Goal: Transaction & Acquisition: Book appointment/travel/reservation

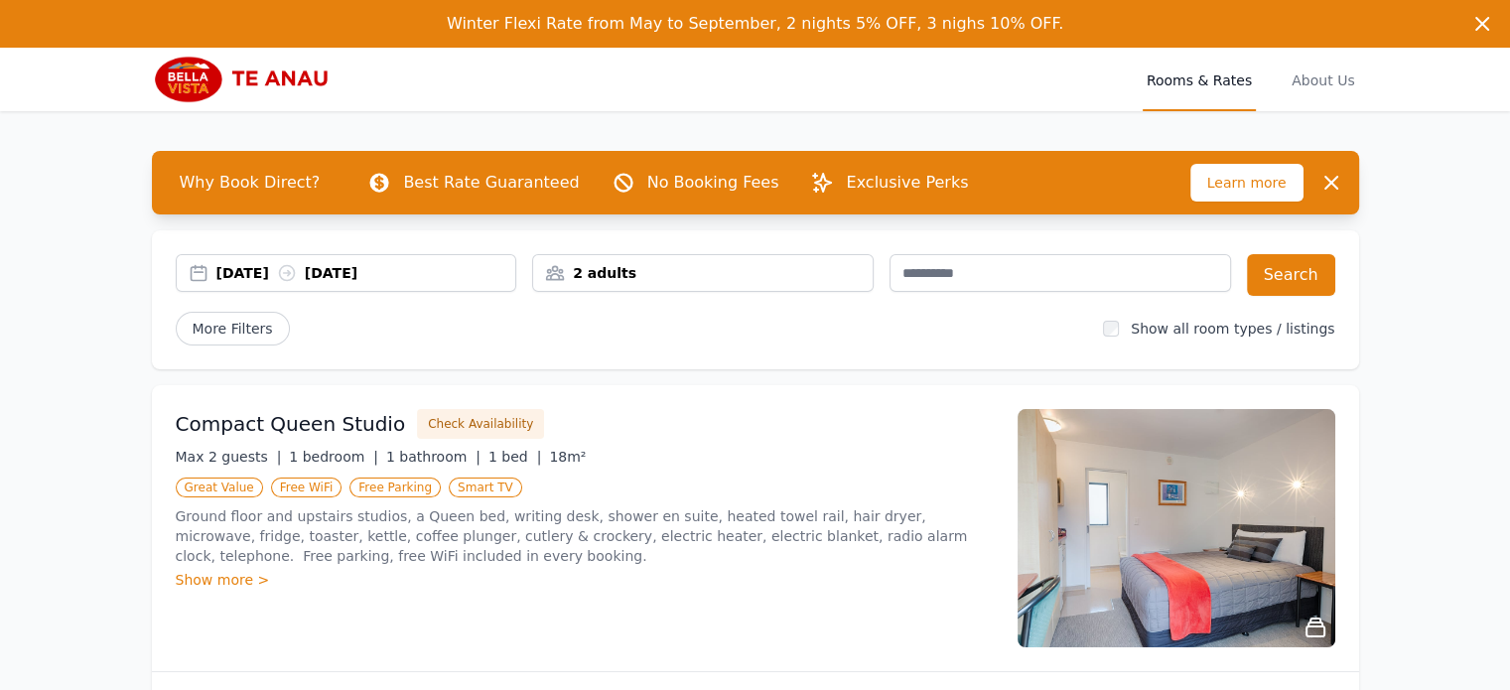
click at [290, 277] on div "[DATE] [DATE]" at bounding box center [366, 273] width 300 height 20
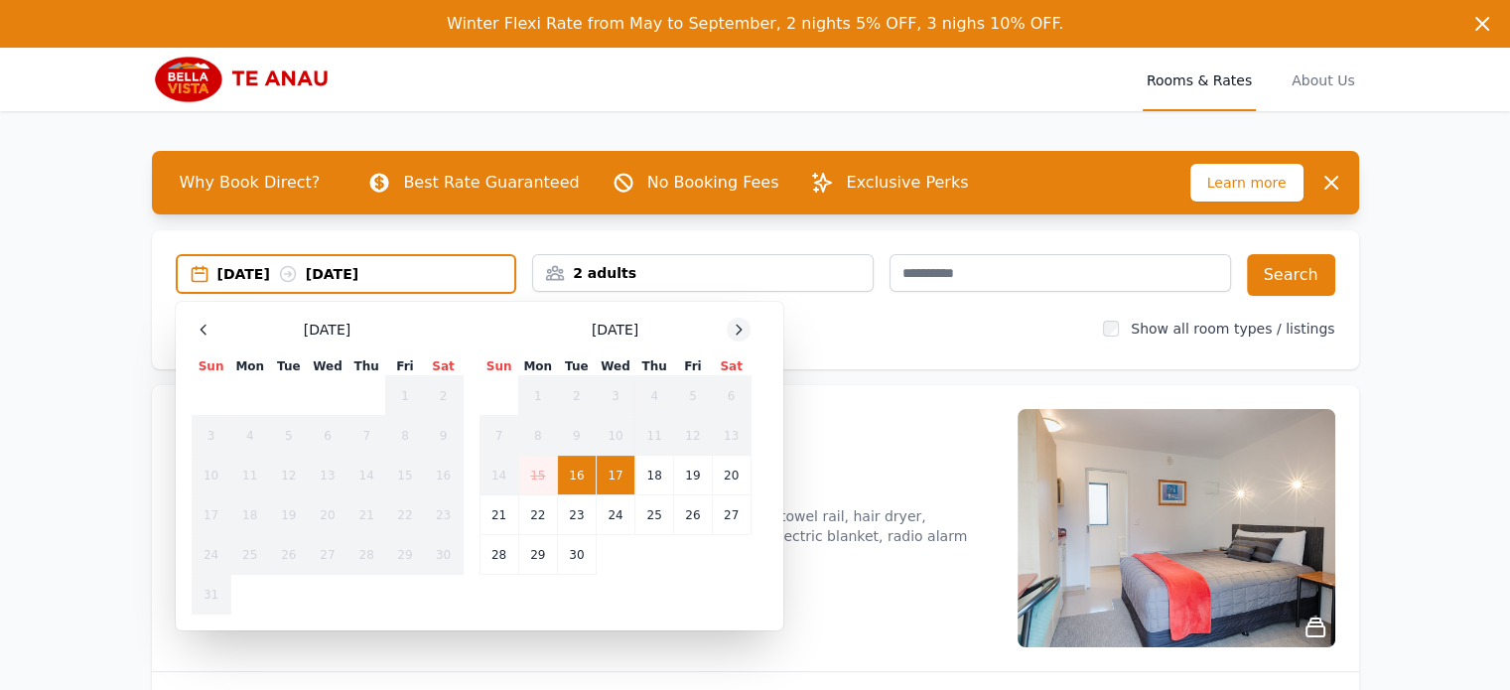
click at [737, 326] on icon at bounding box center [739, 330] width 16 height 16
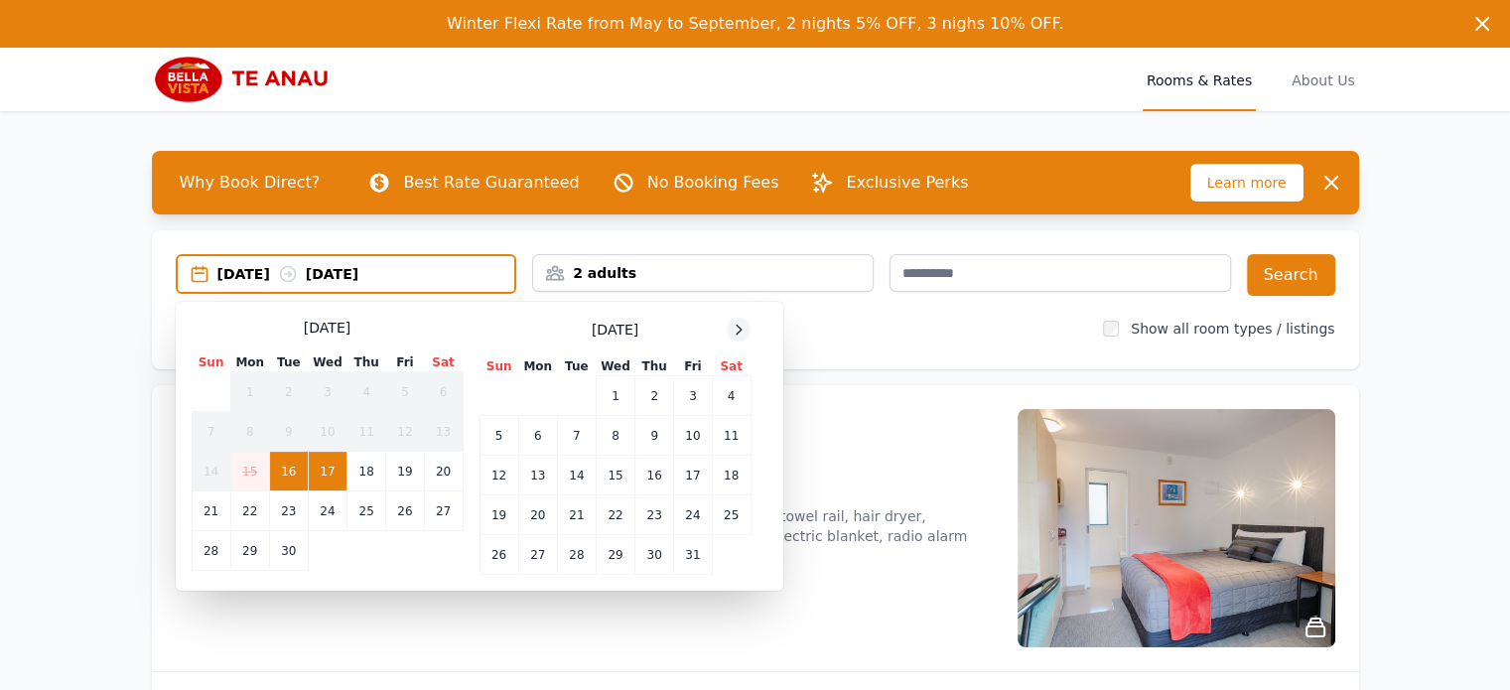
click at [737, 326] on icon at bounding box center [739, 330] width 16 height 16
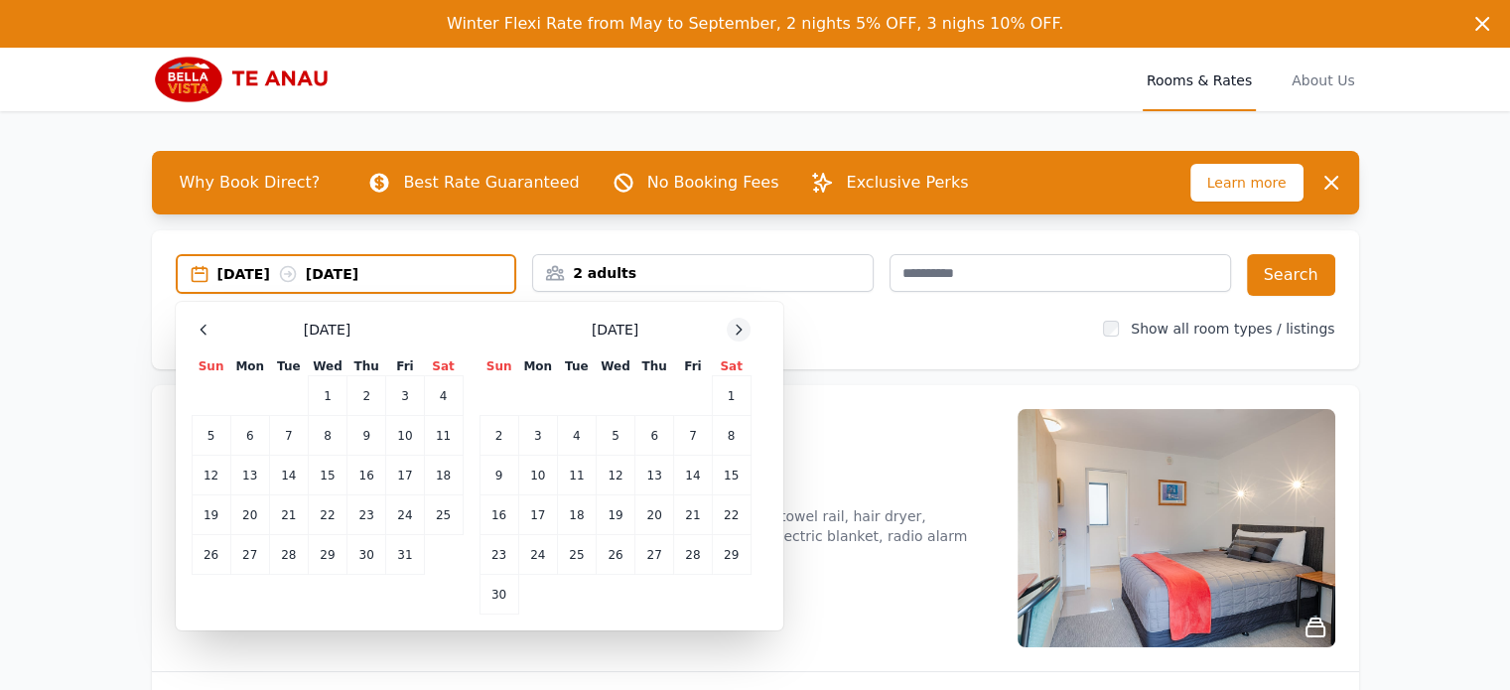
click at [737, 326] on icon at bounding box center [739, 330] width 16 height 16
click at [732, 395] on td "6" at bounding box center [731, 396] width 39 height 40
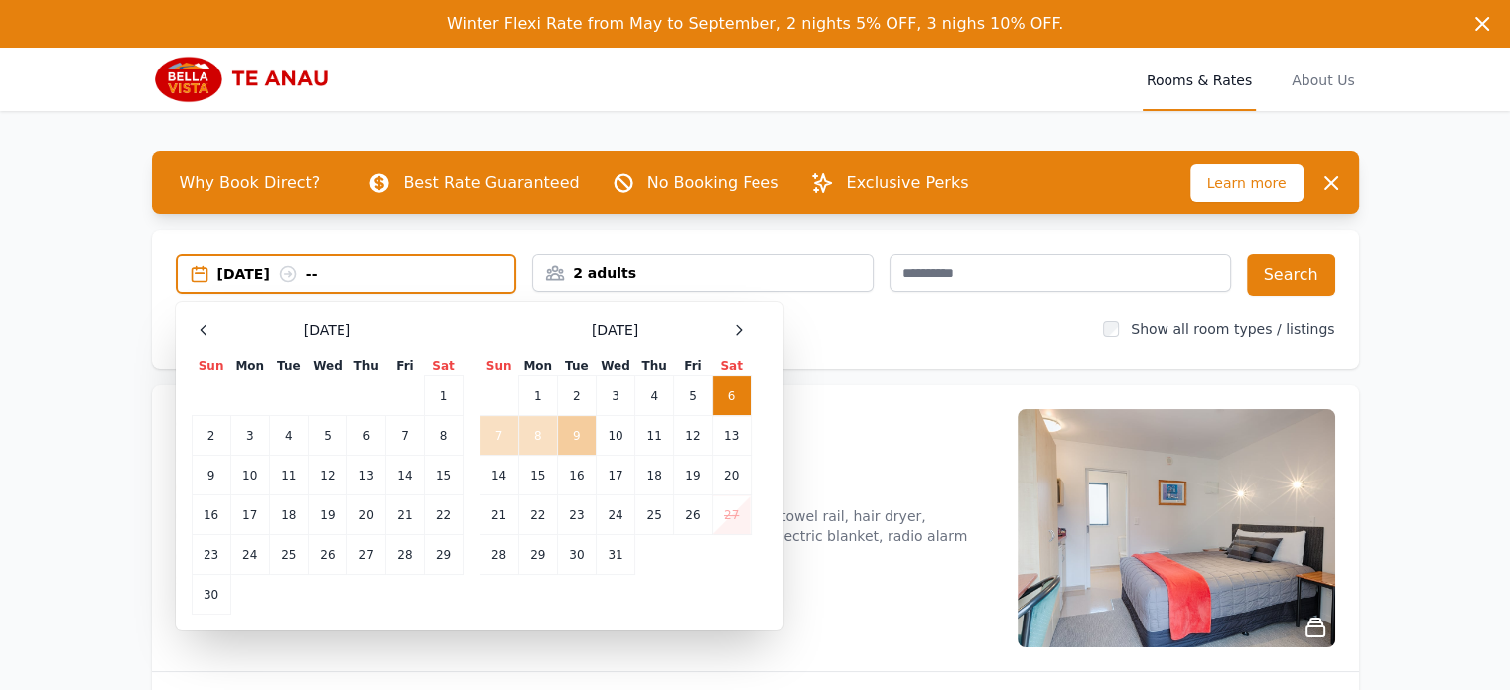
click at [569, 438] on td "9" at bounding box center [576, 436] width 39 height 40
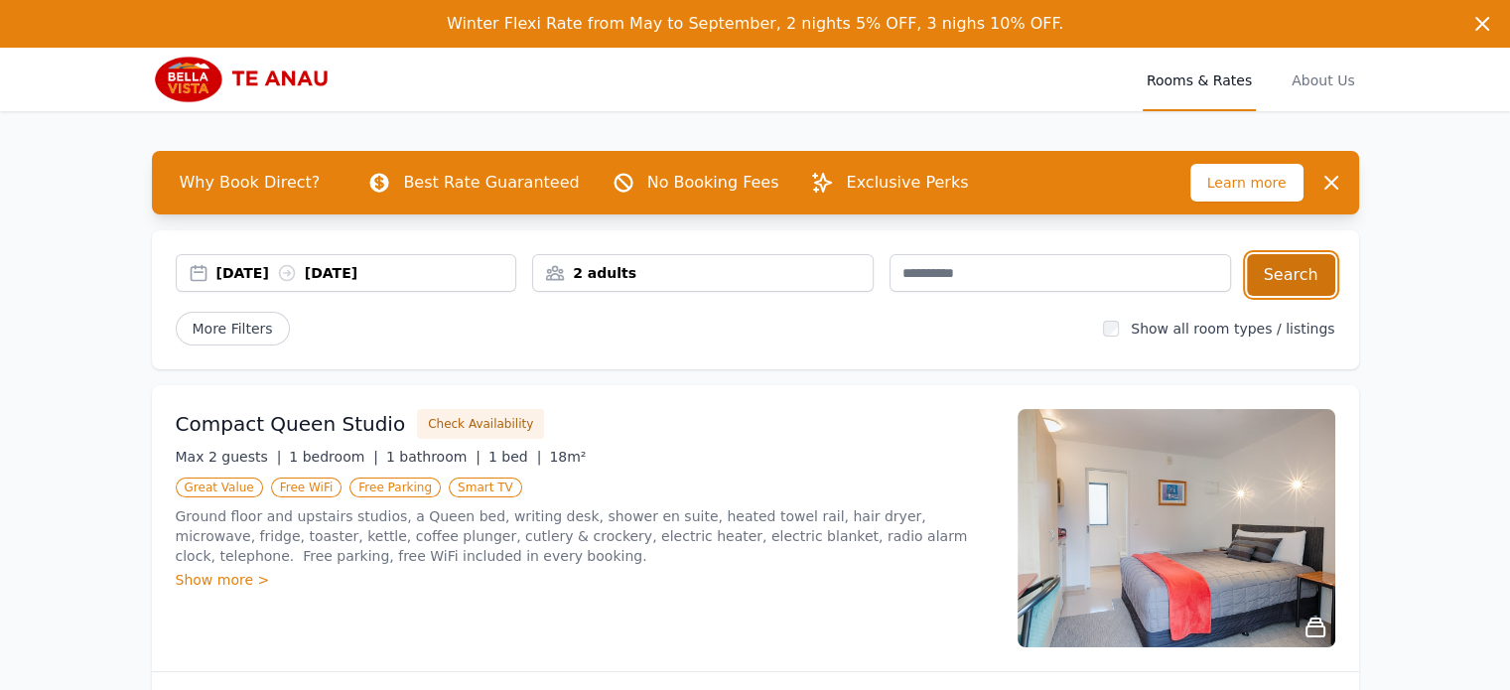
click at [1305, 279] on button "Search" at bounding box center [1291, 275] width 88 height 42
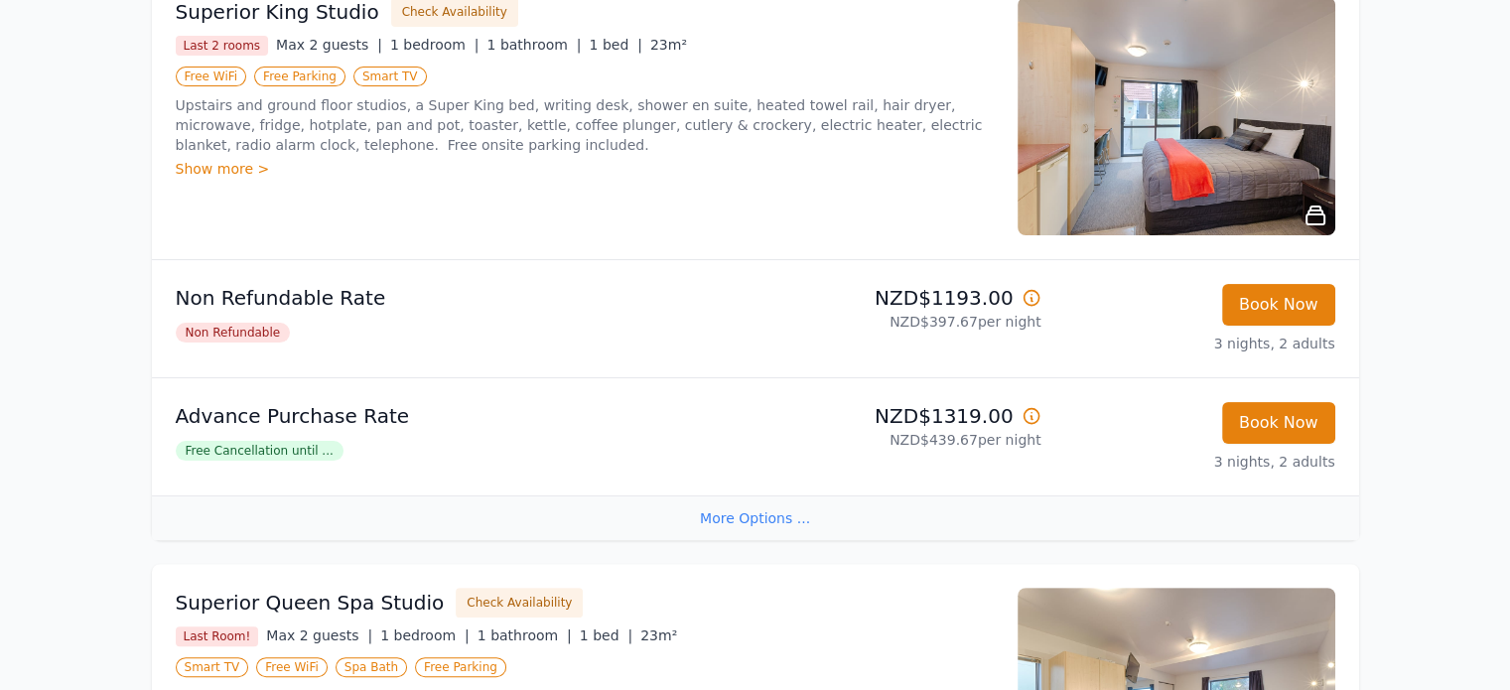
scroll to position [409, 0]
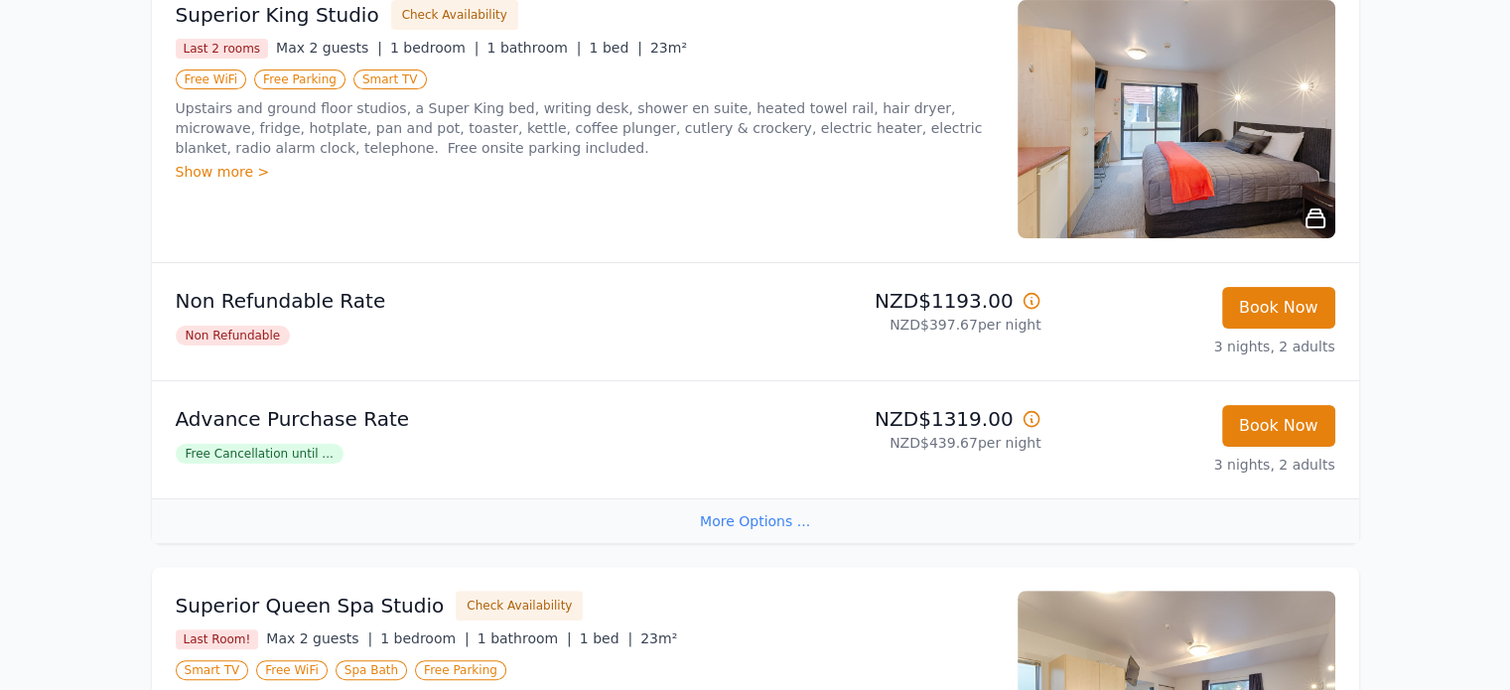
click at [1034, 305] on icon at bounding box center [1032, 301] width 20 height 20
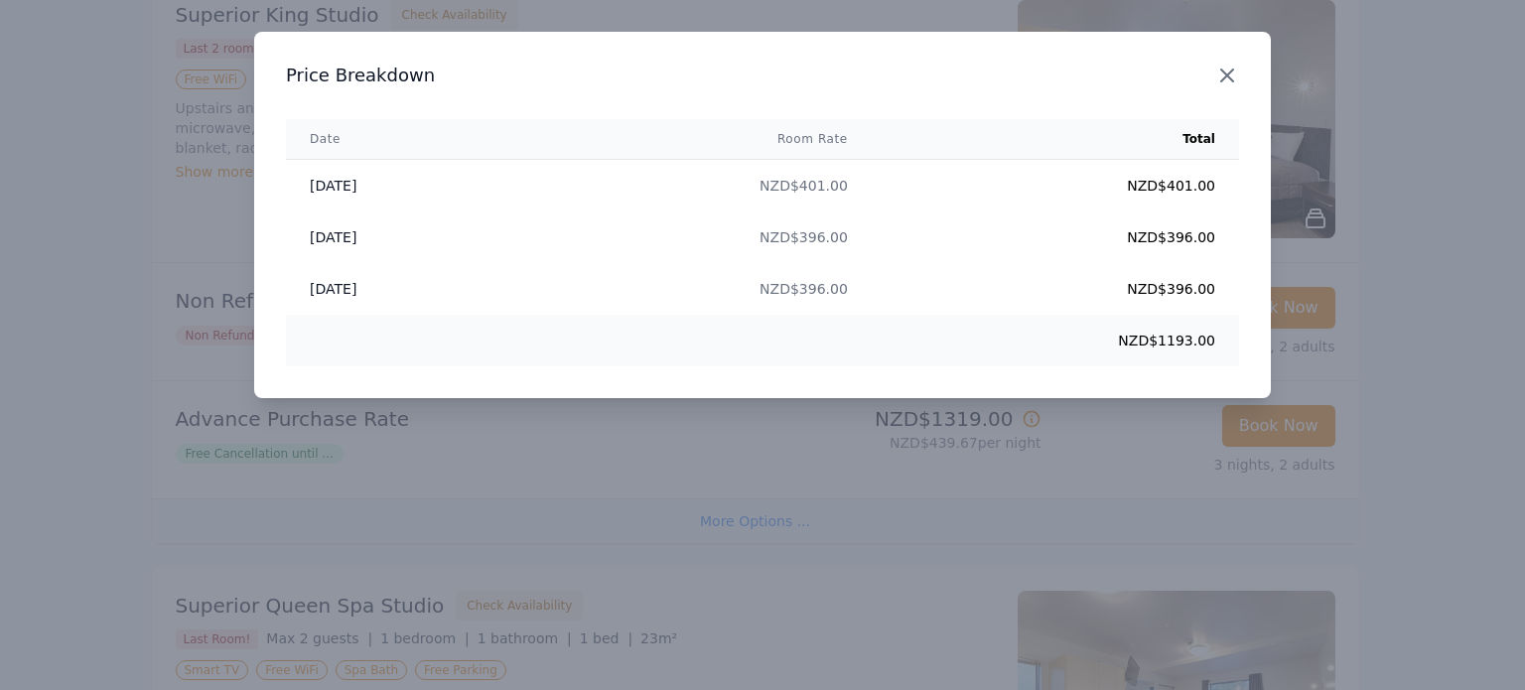
click at [1225, 81] on icon "button" at bounding box center [1227, 76] width 24 height 24
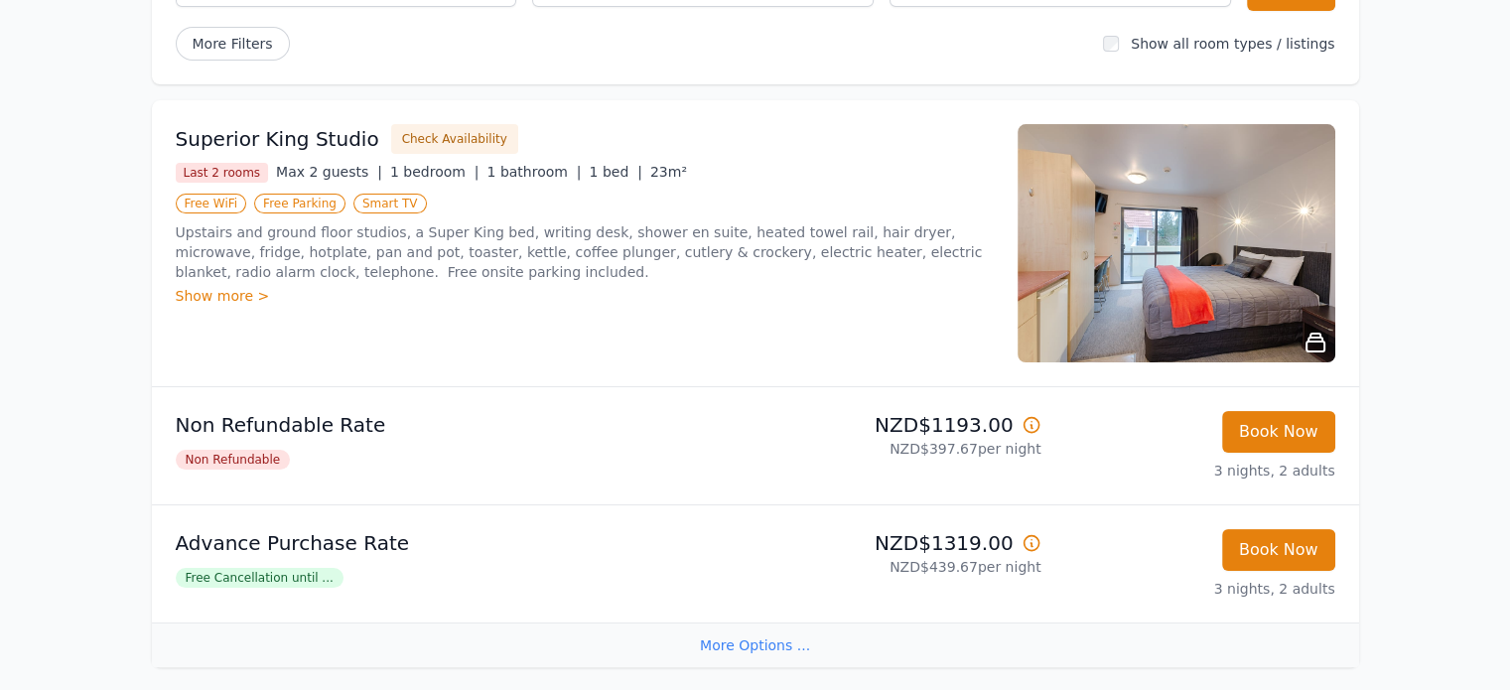
scroll to position [282, 0]
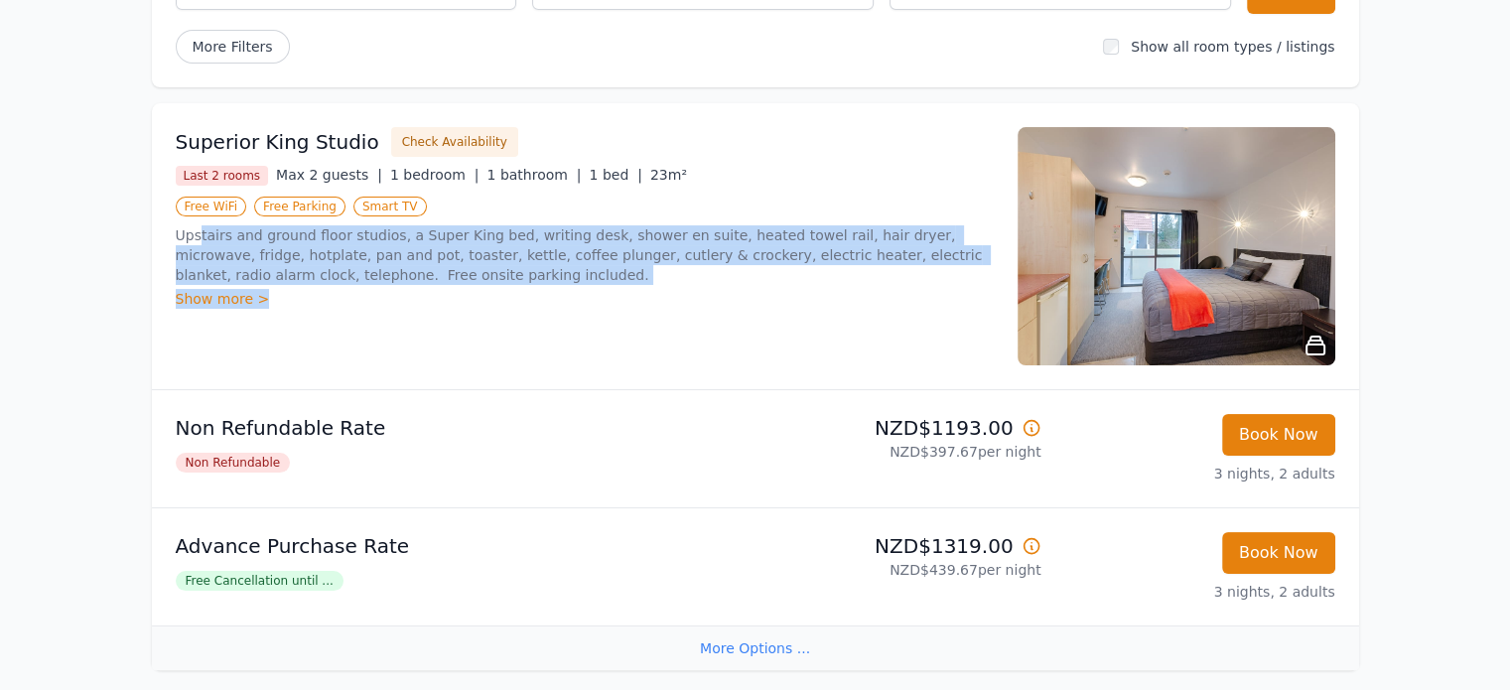
drag, startPoint x: 198, startPoint y: 237, endPoint x: 377, endPoint y: 293, distance: 188.1
click at [377, 293] on div "Upstairs and ground floor studios, a Super King bed, writing desk, shower en su…" at bounding box center [585, 266] width 818 height 83
click at [426, 305] on div "Show more >" at bounding box center [585, 299] width 818 height 20
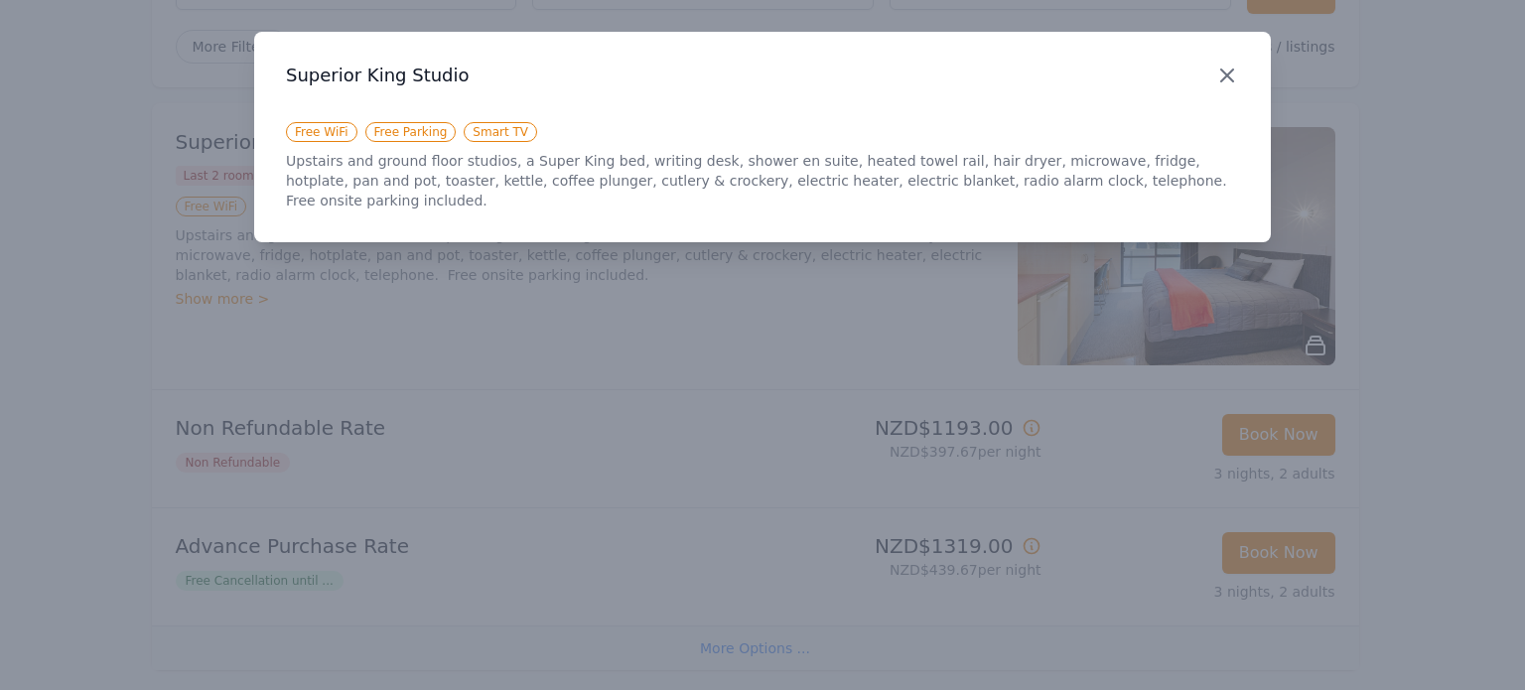
click at [1233, 78] on icon "button" at bounding box center [1227, 76] width 24 height 24
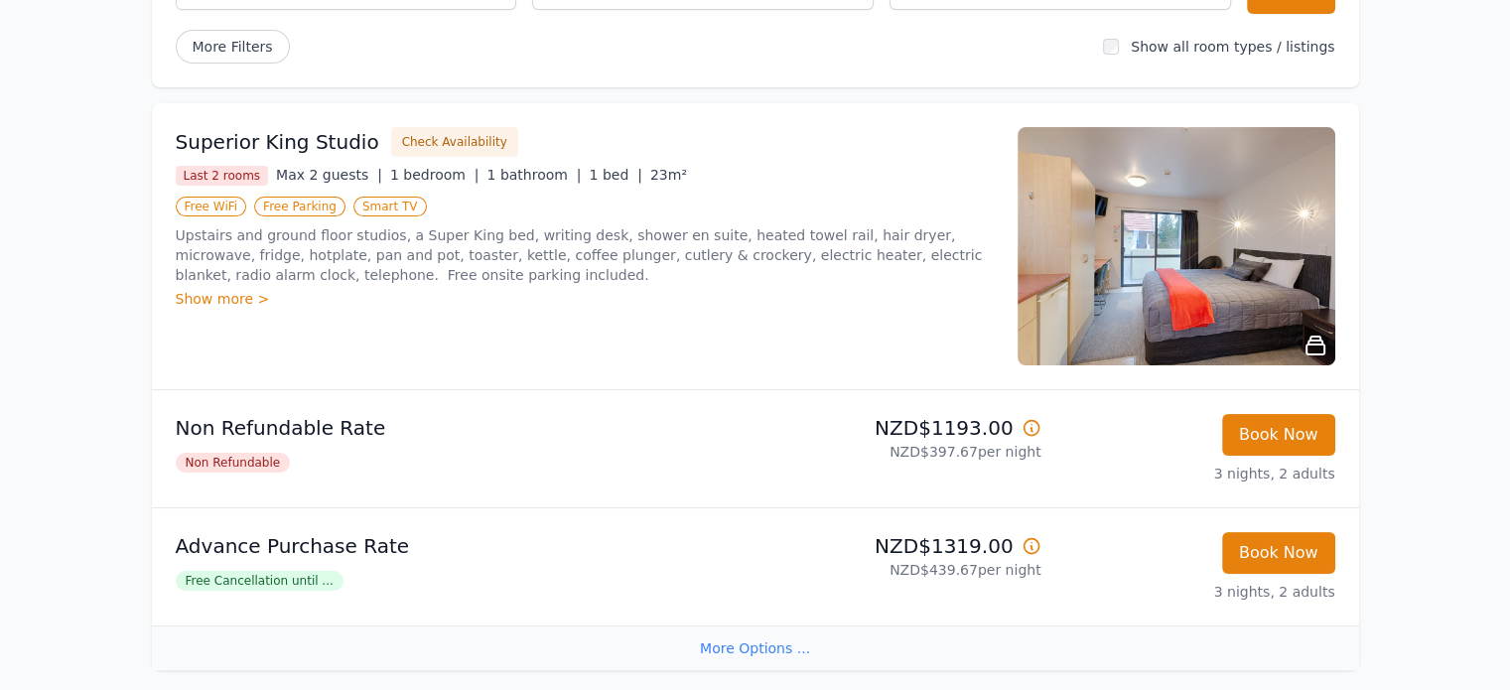
click at [1215, 284] on img at bounding box center [1177, 246] width 318 height 238
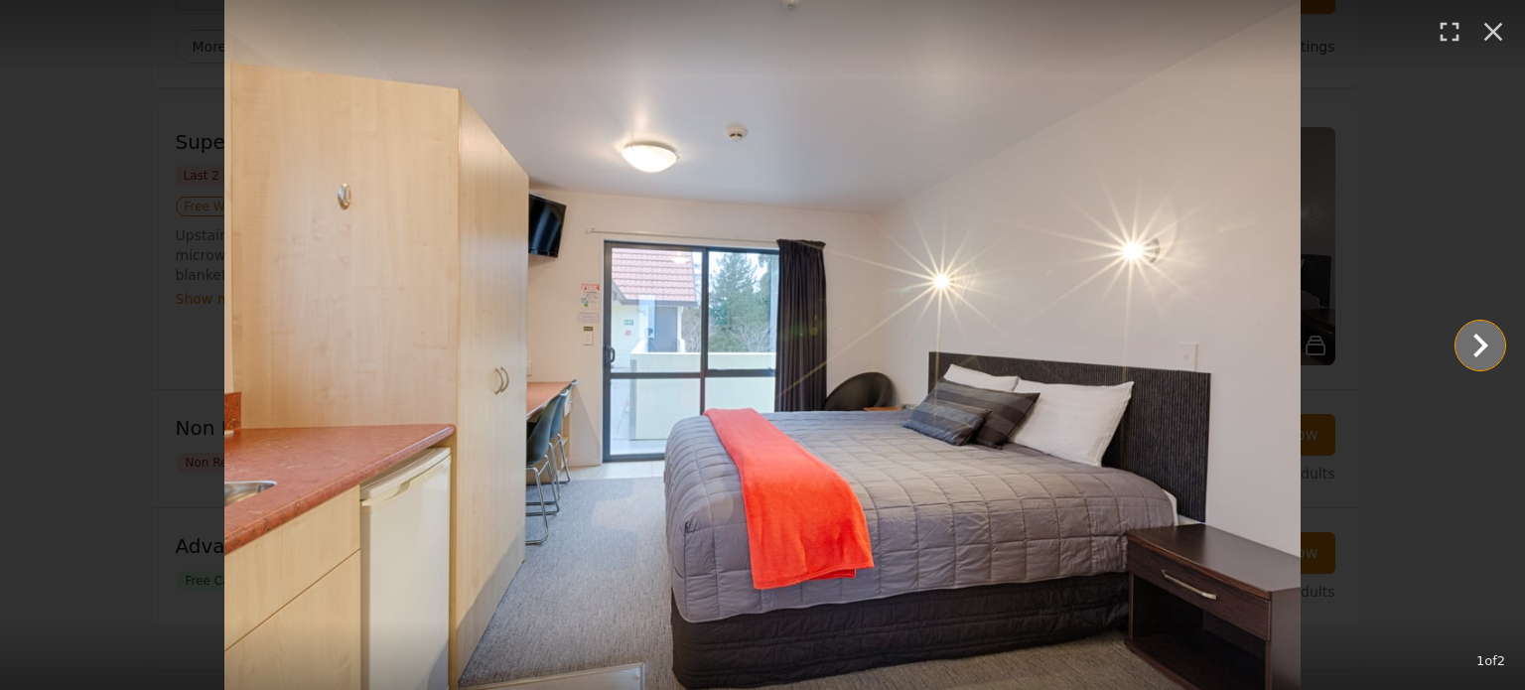
click at [1463, 344] on icon "Show slide 2 of 2" at bounding box center [1481, 346] width 48 height 48
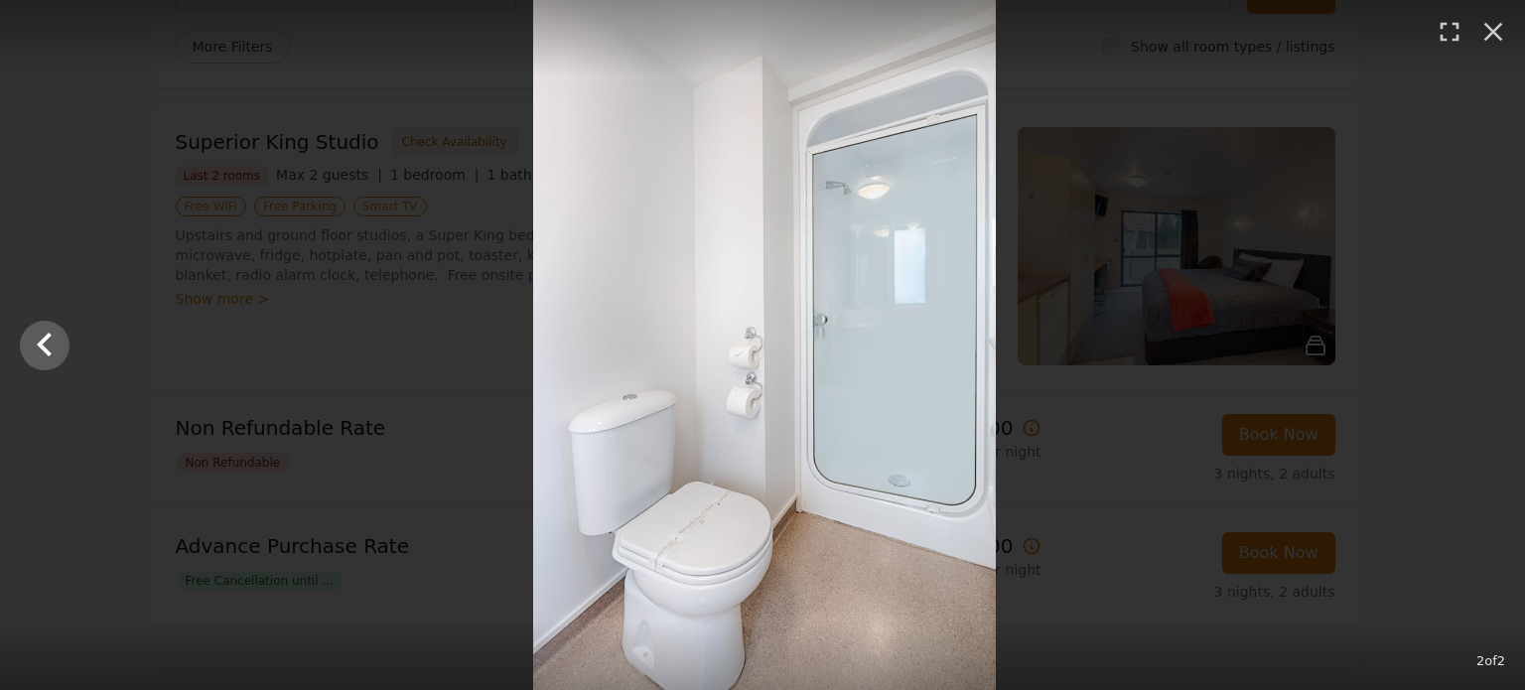
click at [1463, 344] on div at bounding box center [764, 345] width 1525 height 690
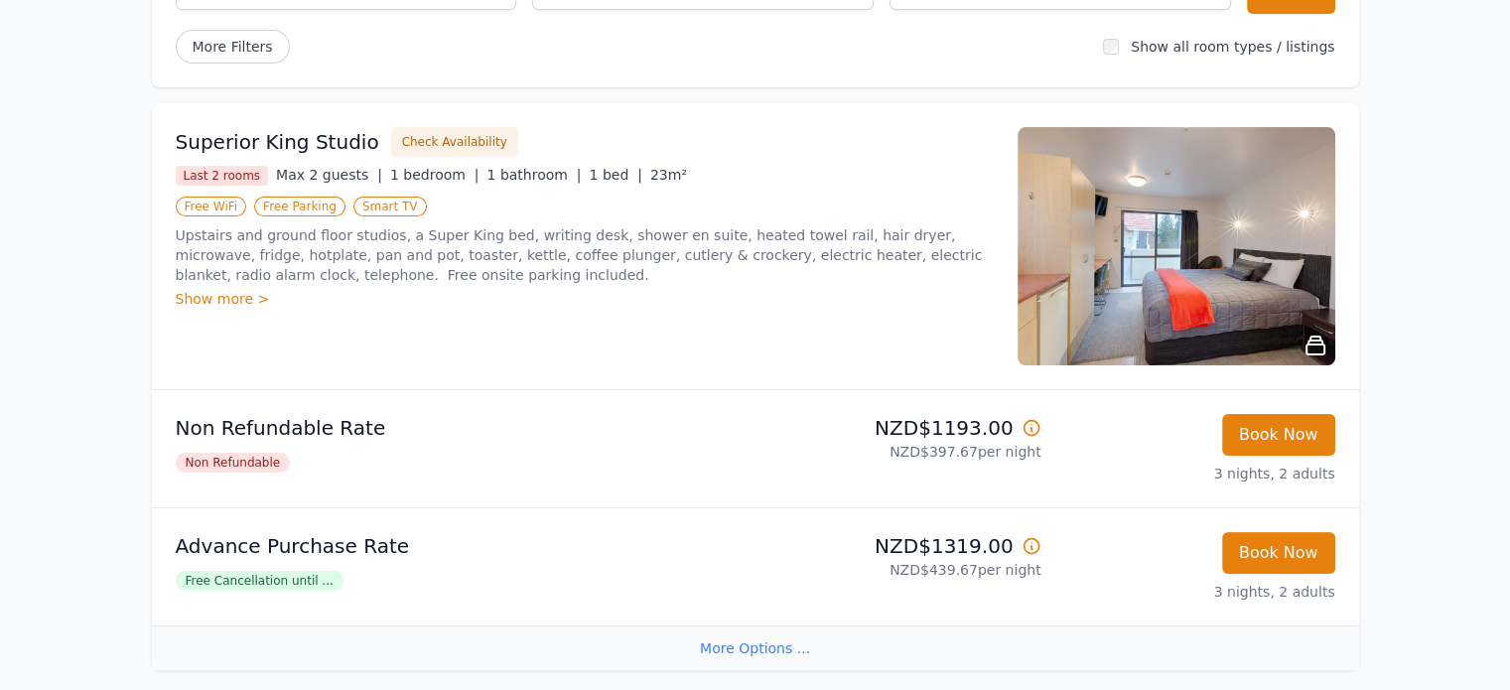
click at [1295, 306] on img at bounding box center [1177, 246] width 318 height 238
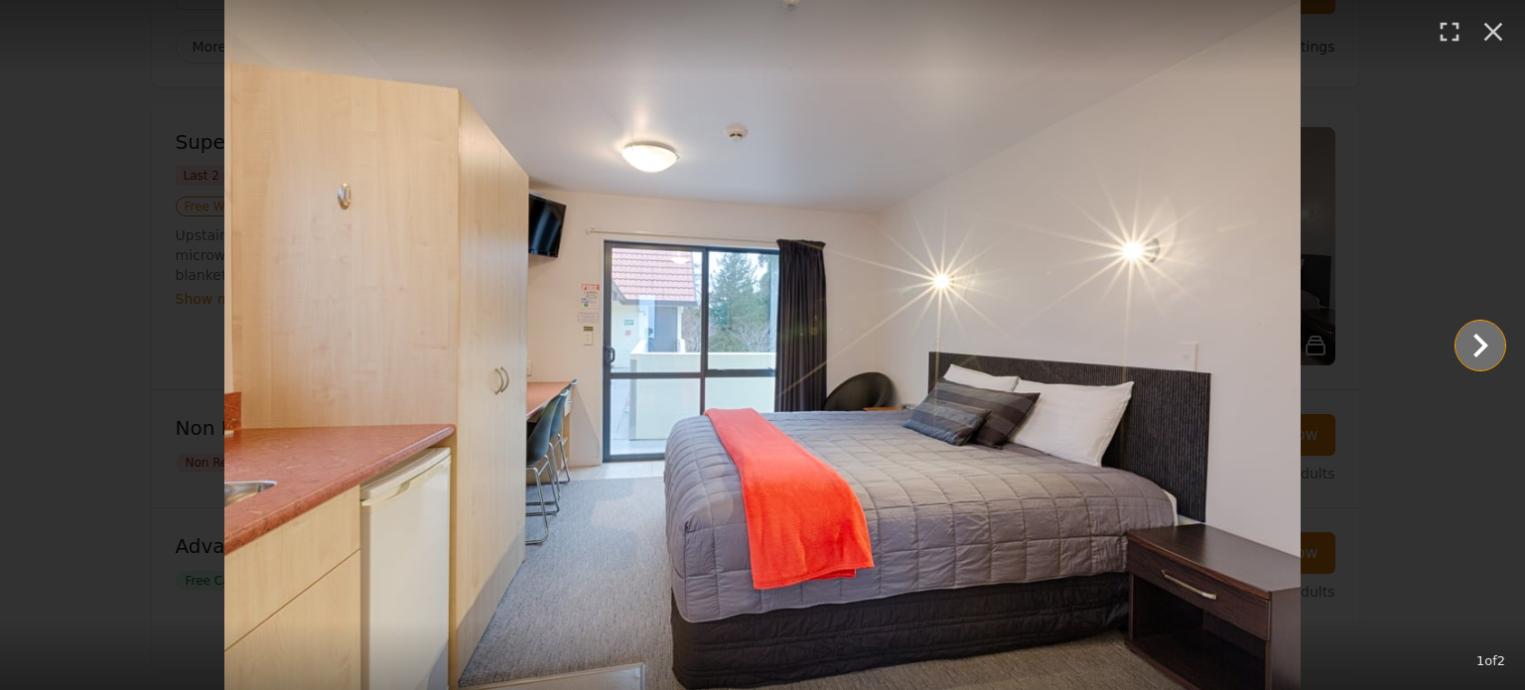
click at [1467, 353] on icon "Show slide 2 of 2" at bounding box center [1481, 346] width 48 height 48
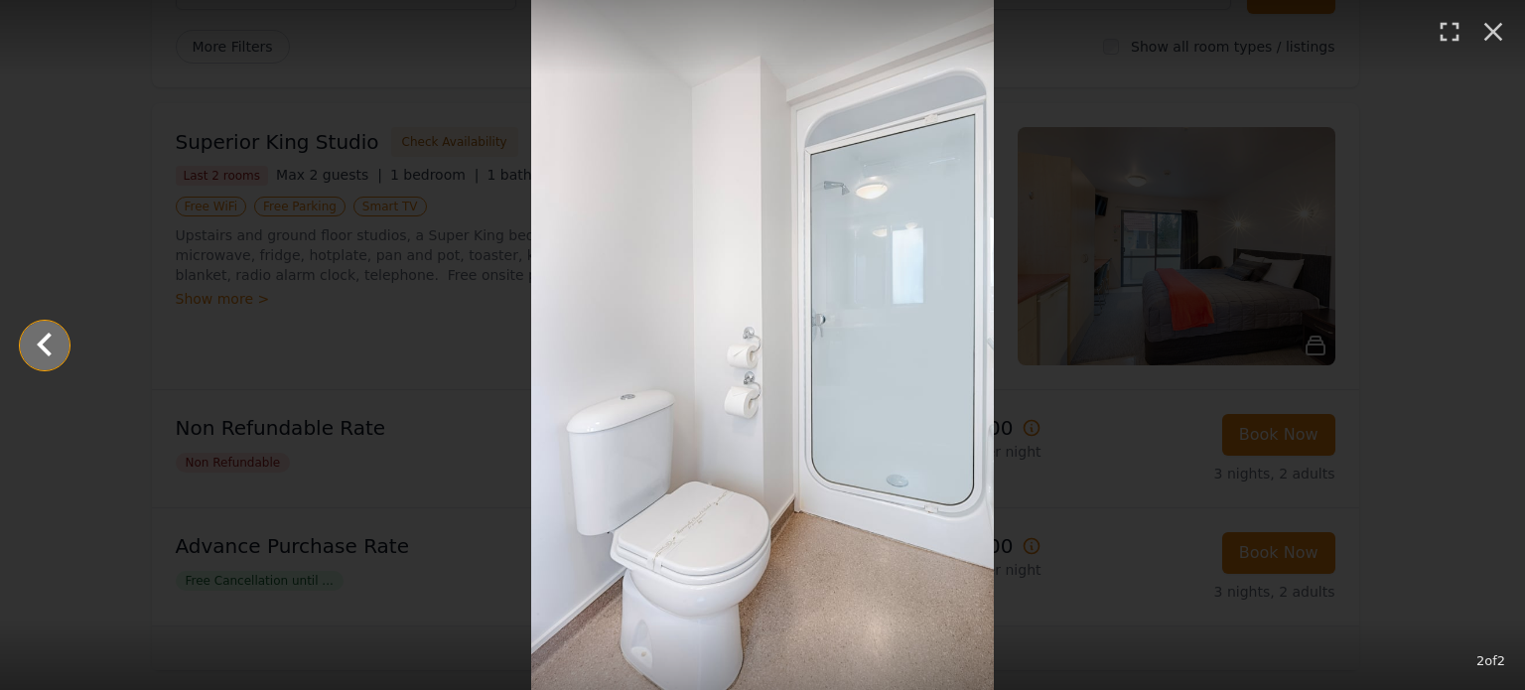
click at [48, 352] on icon "Show slide 1 of 2" at bounding box center [44, 344] width 15 height 24
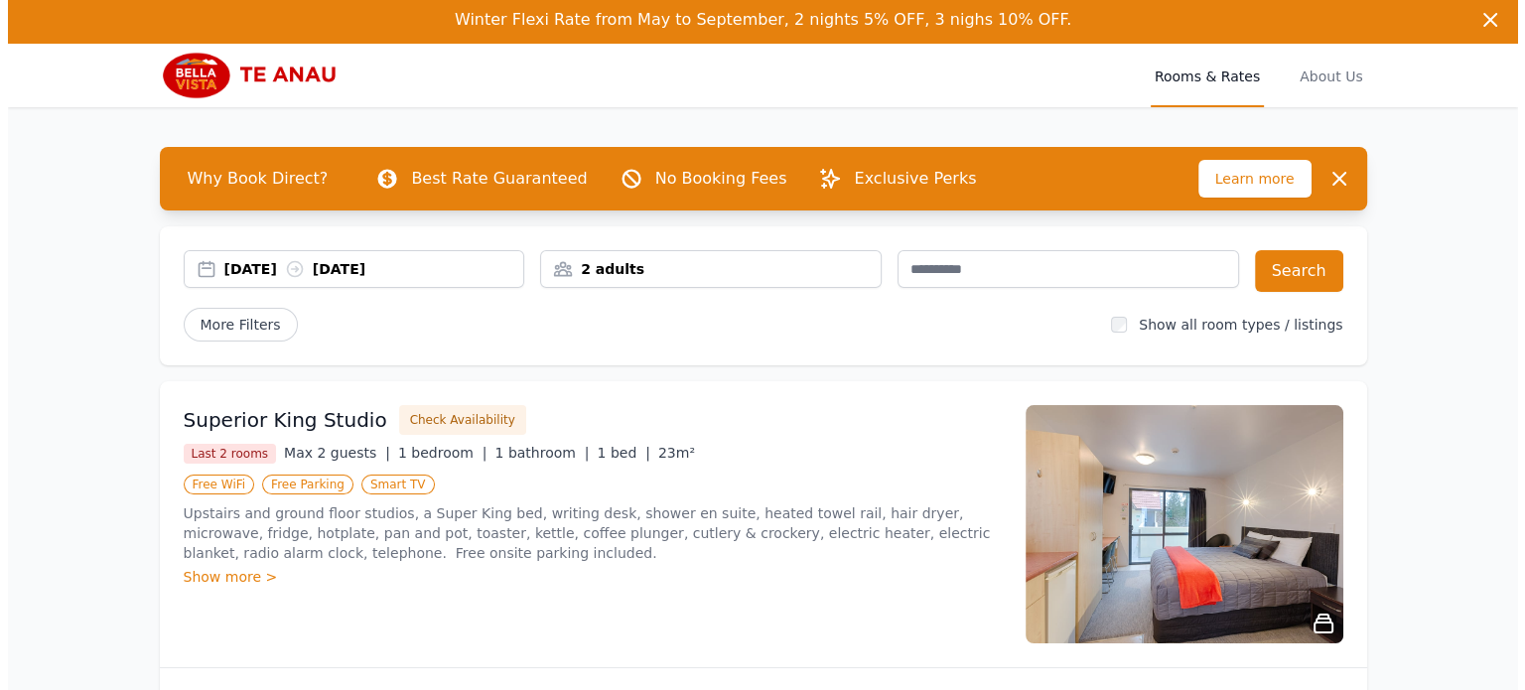
scroll to position [0, 0]
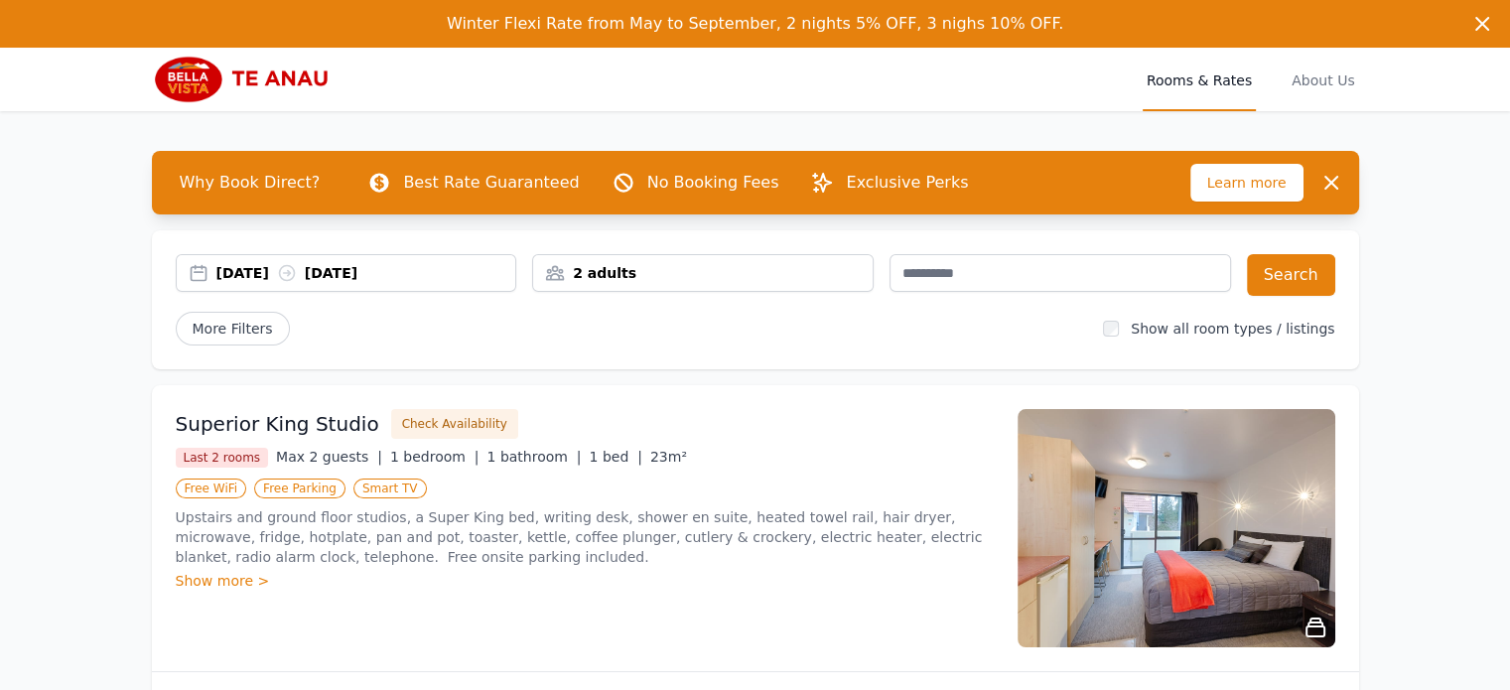
click at [1222, 190] on span "Learn more" at bounding box center [1247, 183] width 113 height 38
